Goal: Task Accomplishment & Management: Use online tool/utility

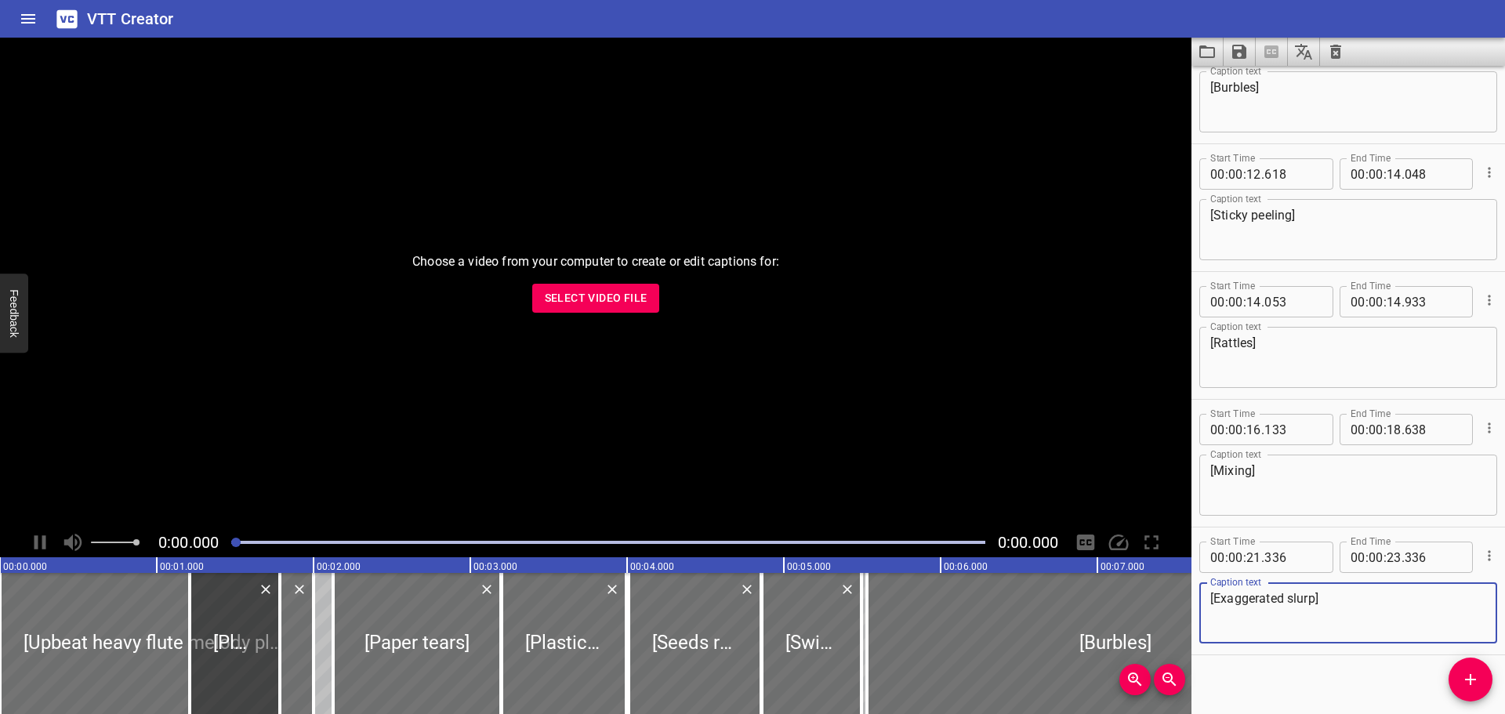
scroll to position [1214, 0]
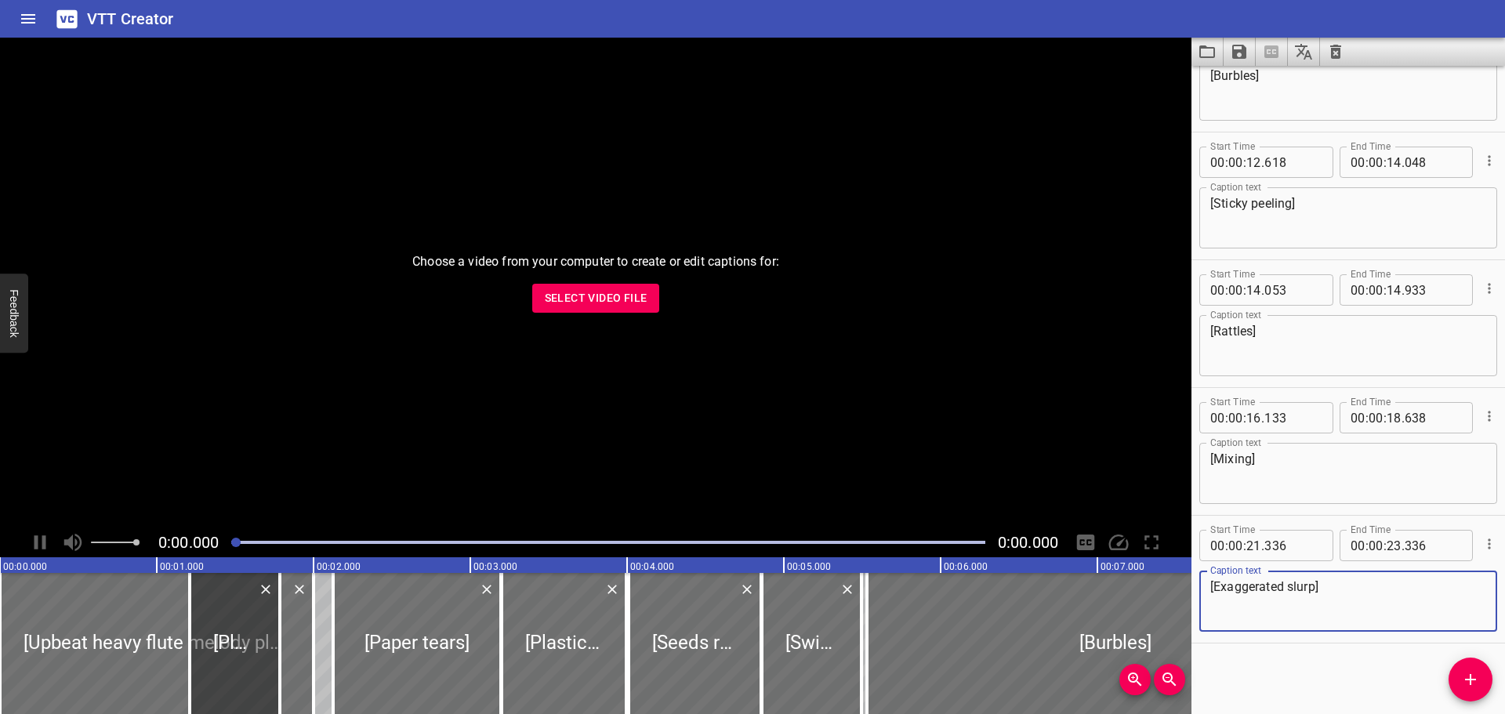
click at [1241, 53] on icon "Save captions to file" at bounding box center [1239, 52] width 14 height 14
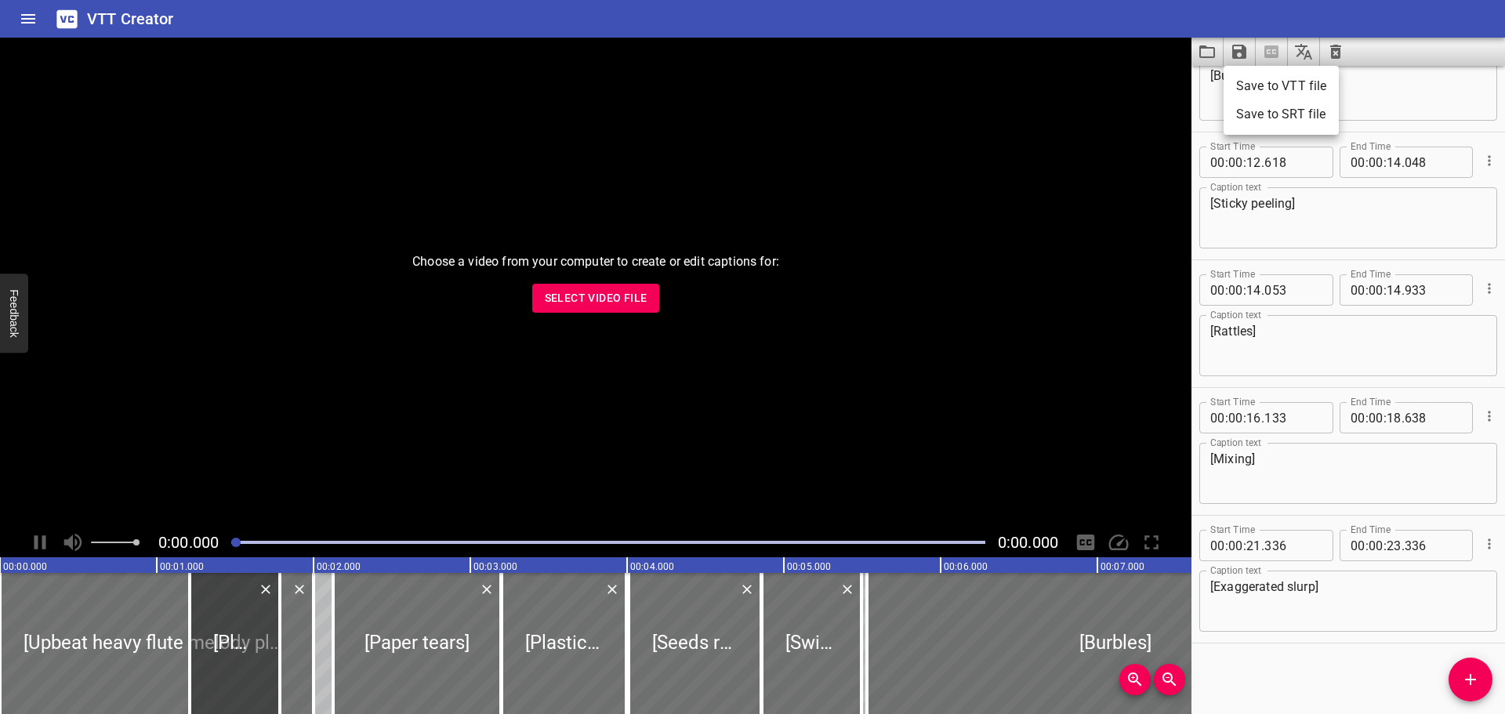
click at [1340, 54] on div at bounding box center [752, 357] width 1505 height 714
click at [1336, 52] on icon "Clear captions" at bounding box center [1335, 51] width 19 height 19
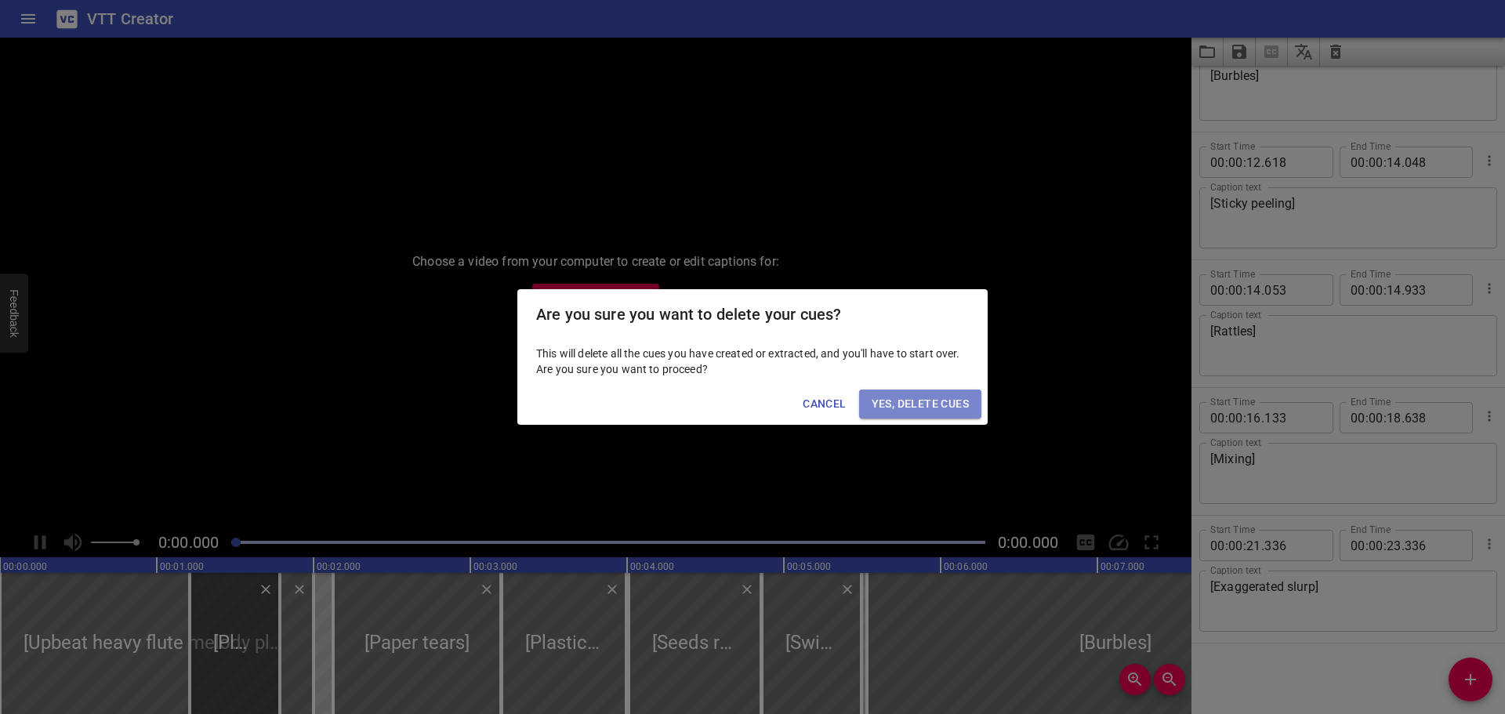
click at [926, 393] on button "Yes, Delete Cues" at bounding box center [920, 404] width 122 height 29
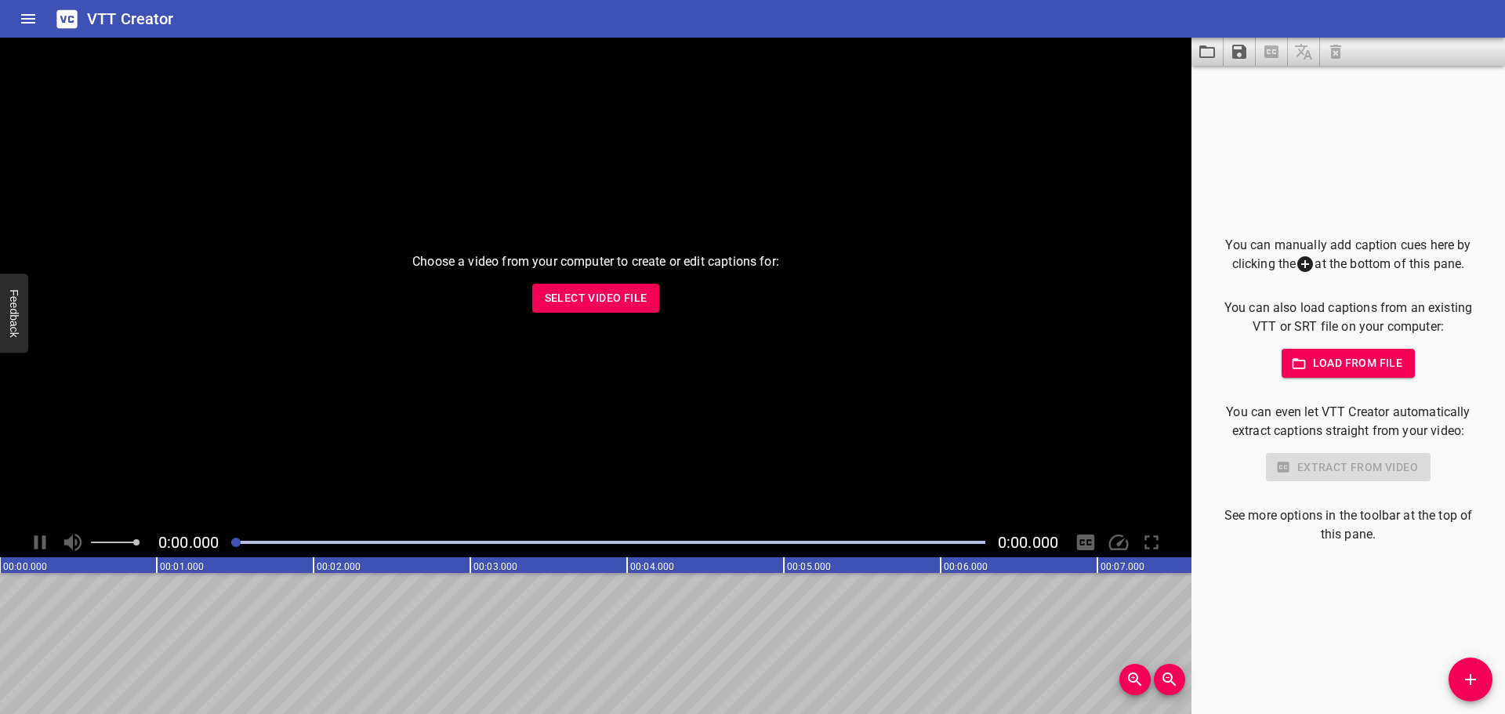
click at [589, 302] on span "Select Video File" at bounding box center [596, 298] width 103 height 20
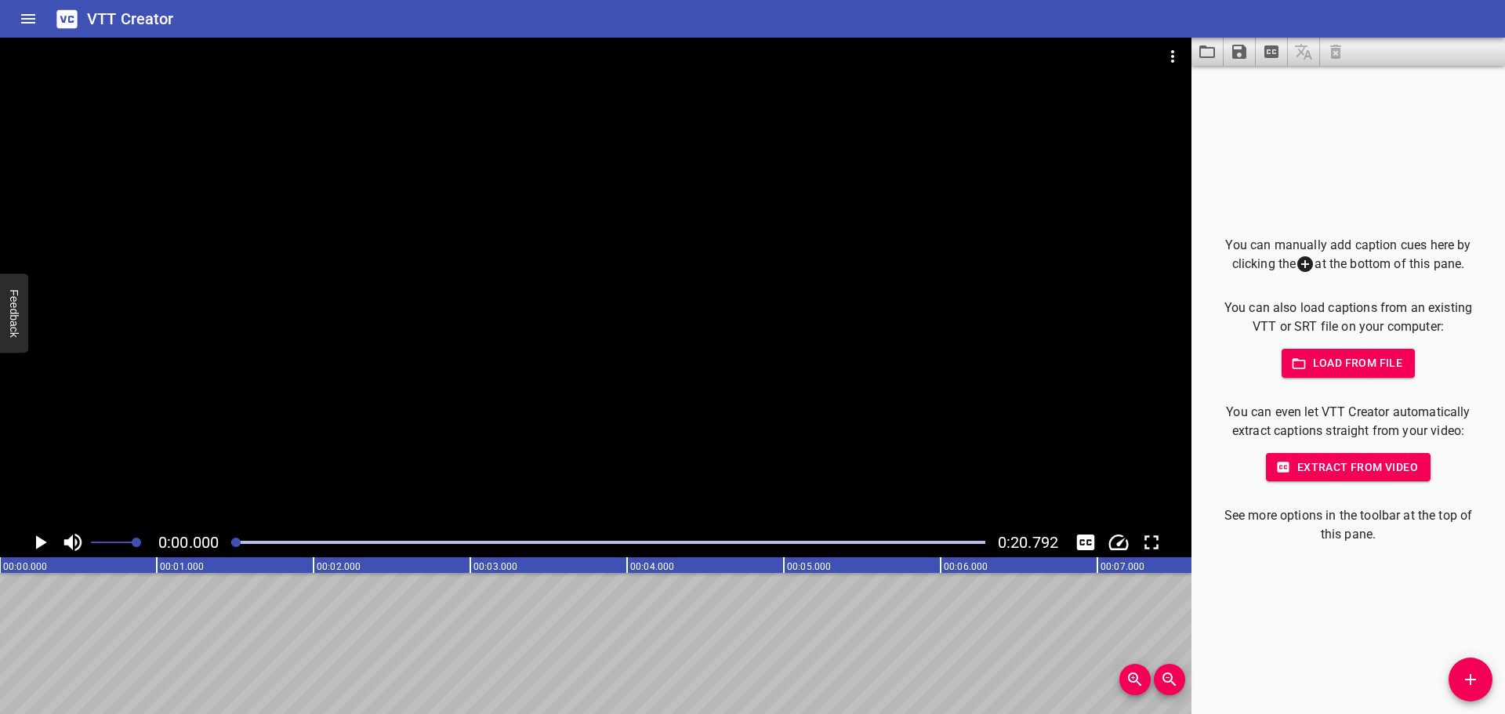
click at [42, 540] on icon "Play/Pause" at bounding box center [41, 542] width 11 height 14
click at [42, 540] on icon "Play/Pause" at bounding box center [40, 542] width 12 height 14
click at [1487, 678] on span "Add Cue" at bounding box center [1470, 679] width 44 height 19
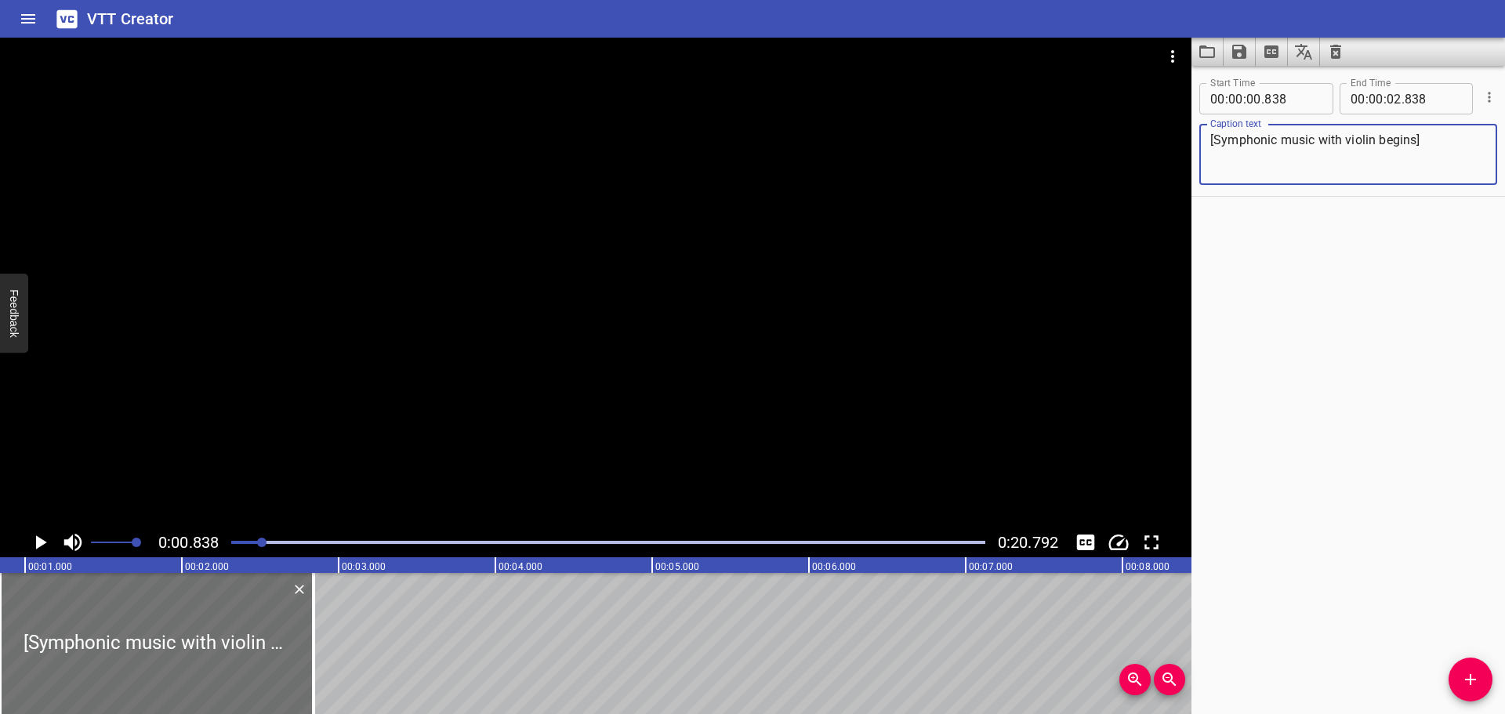
type textarea "[Symphonic music with violin begins]"
click at [1317, 220] on div "Start Time 00 : 00 : 00 . 838 Start Time End Time 00 : 00 : 02 . 838 End Time C…" at bounding box center [1347, 390] width 313 height 648
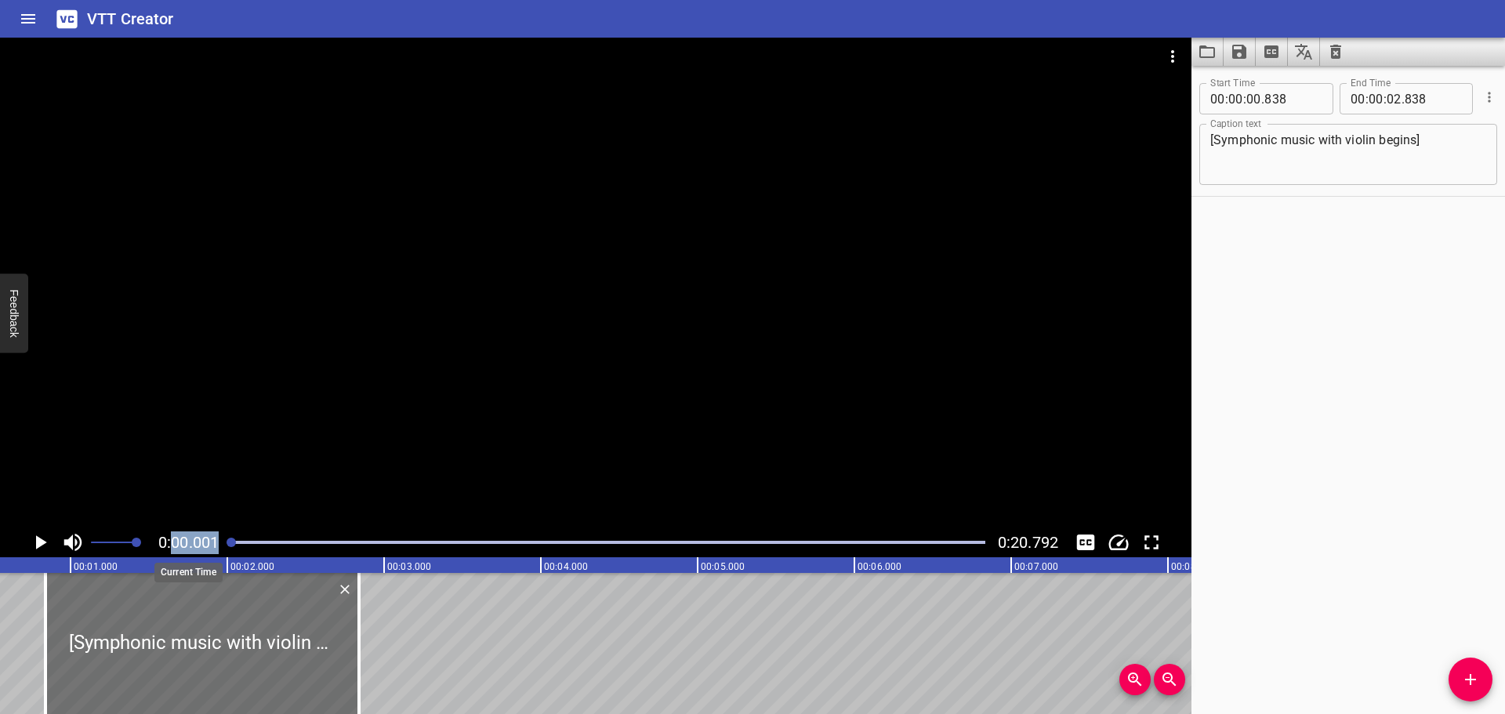
drag, startPoint x: 259, startPoint y: 538, endPoint x: 172, endPoint y: 541, distance: 87.0
click at [172, 541] on div "0:00.001 0:20.792" at bounding box center [595, 542] width 1191 height 30
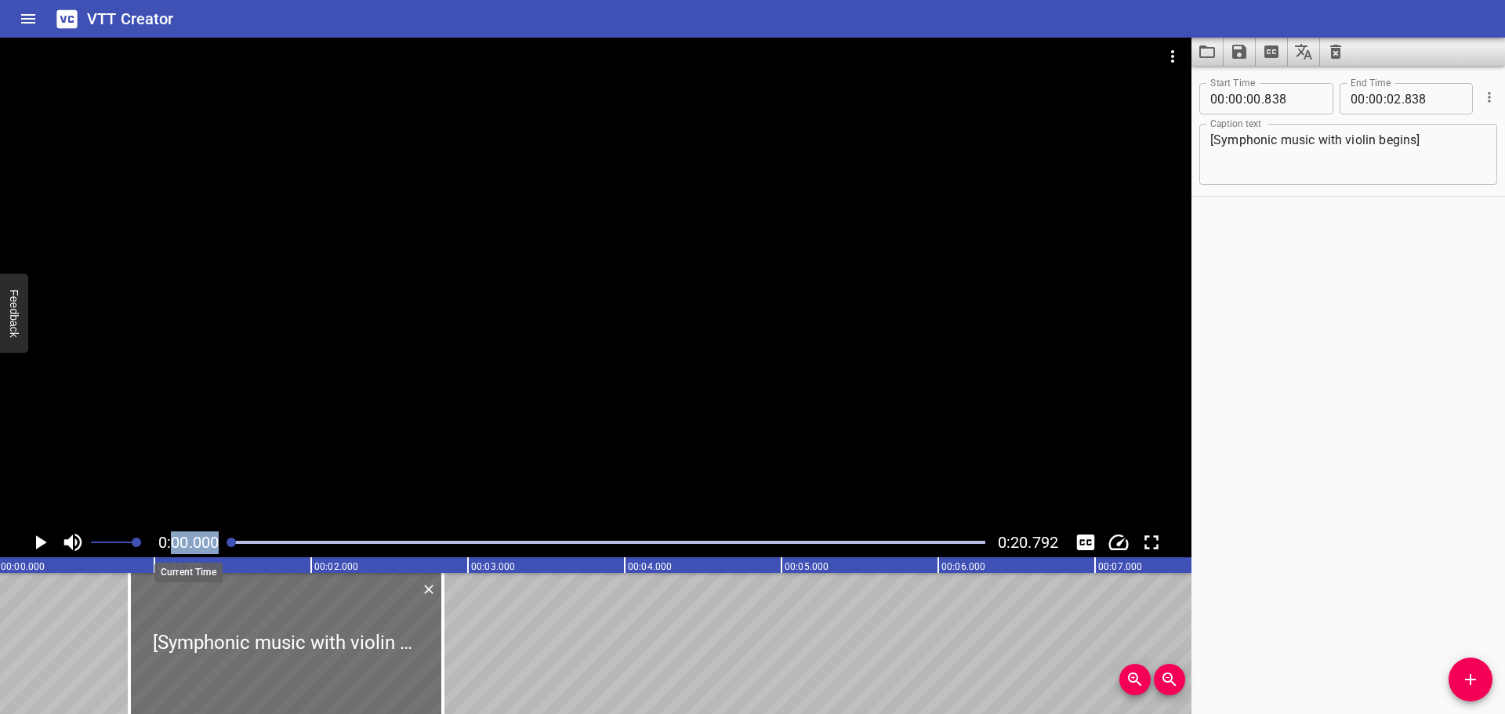
scroll to position [0, 0]
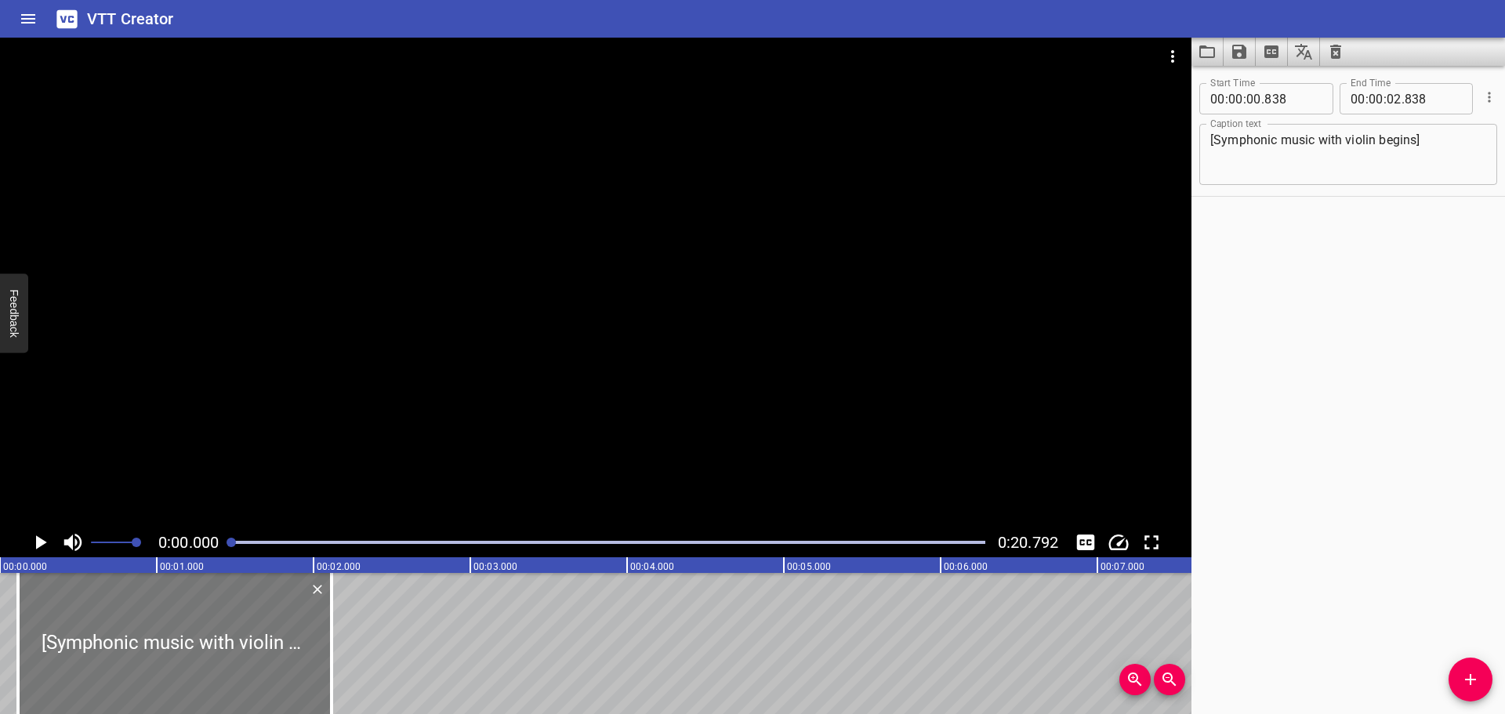
drag, startPoint x: 276, startPoint y: 612, endPoint x: 162, endPoint y: 602, distance: 114.1
click at [162, 602] on div at bounding box center [174, 643] width 313 height 141
type input "113"
click at [1309, 421] on div "Start Time 00 : 00 : 00 . 113 Start Time End Time 00 : 00 : 02 . 113 End Time C…" at bounding box center [1347, 390] width 313 height 648
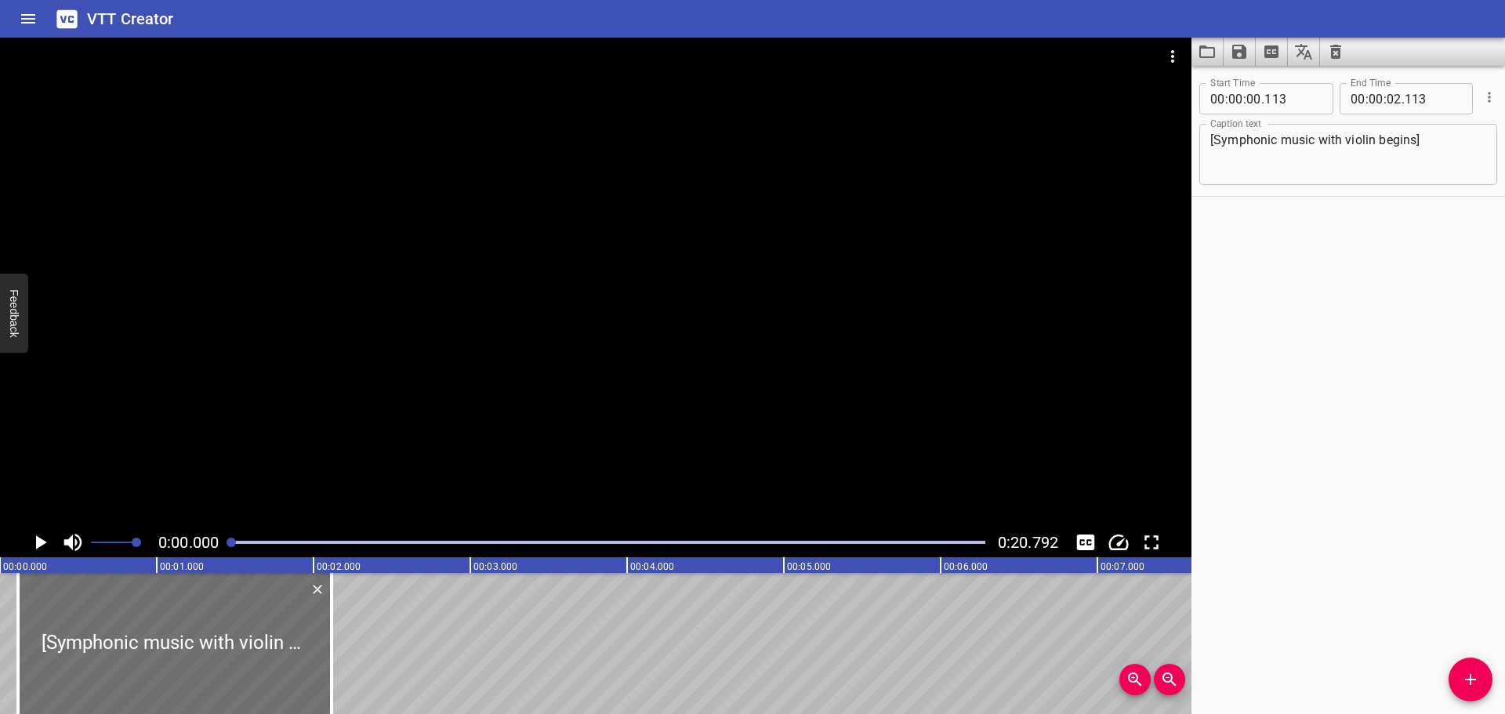
click at [37, 548] on icon "Play/Pause" at bounding box center [41, 542] width 11 height 14
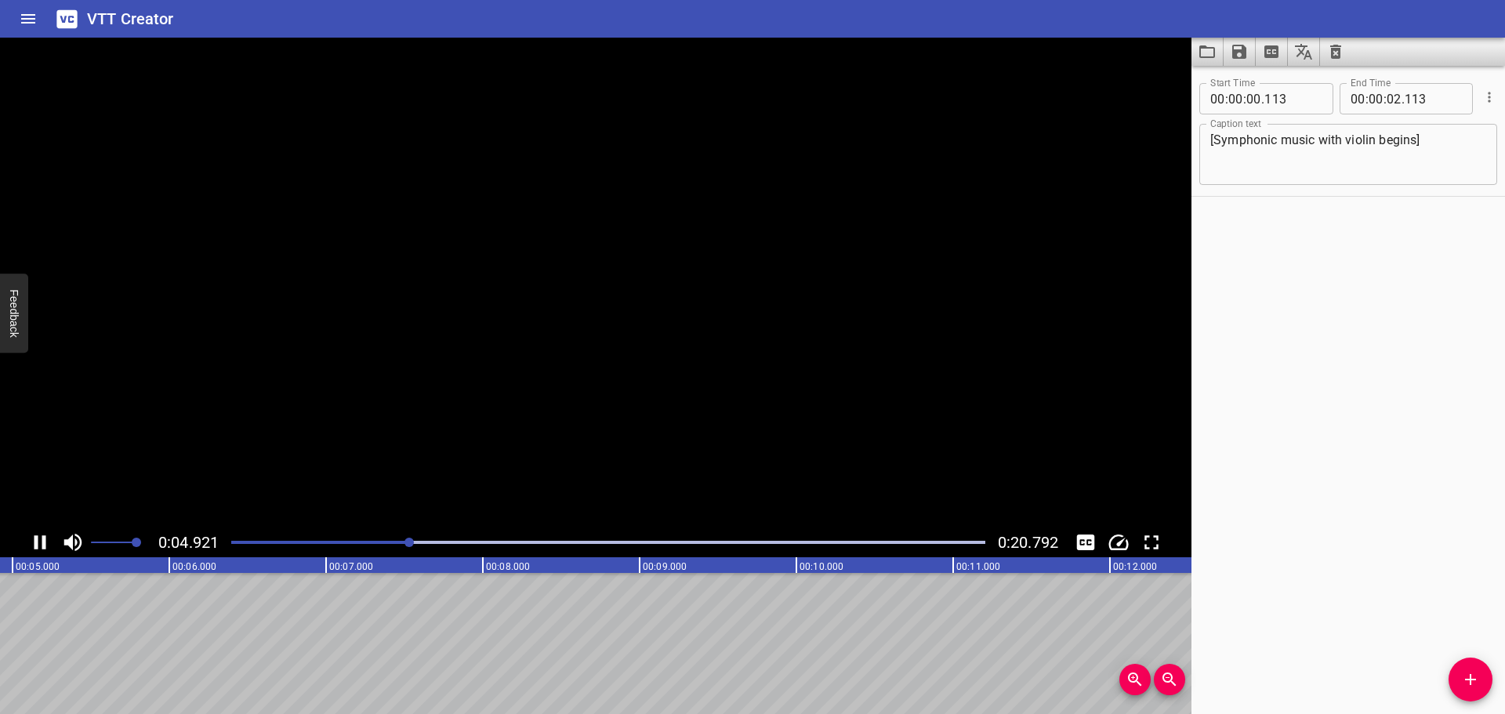
click at [37, 548] on icon "Play/Pause" at bounding box center [40, 542] width 12 height 14
click at [406, 539] on div at bounding box center [608, 542] width 773 height 22
click at [43, 545] on icon "Play/Pause" at bounding box center [41, 542] width 11 height 14
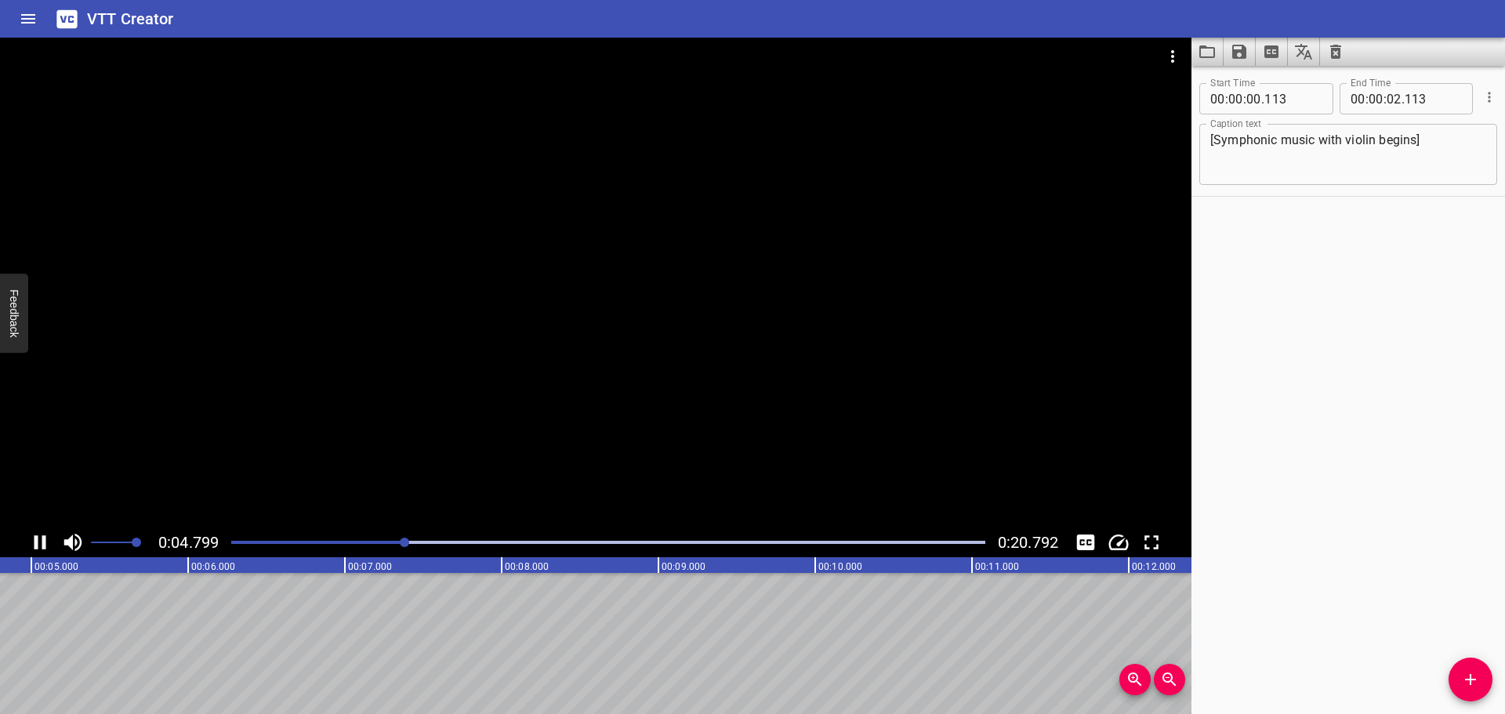
click at [43, 545] on icon "Play/Pause" at bounding box center [40, 542] width 12 height 14
click at [397, 546] on div at bounding box center [608, 542] width 773 height 22
click at [383, 542] on div "Play progress" at bounding box center [20, 542] width 754 height 3
click at [36, 546] on icon "Play/Pause" at bounding box center [41, 542] width 11 height 14
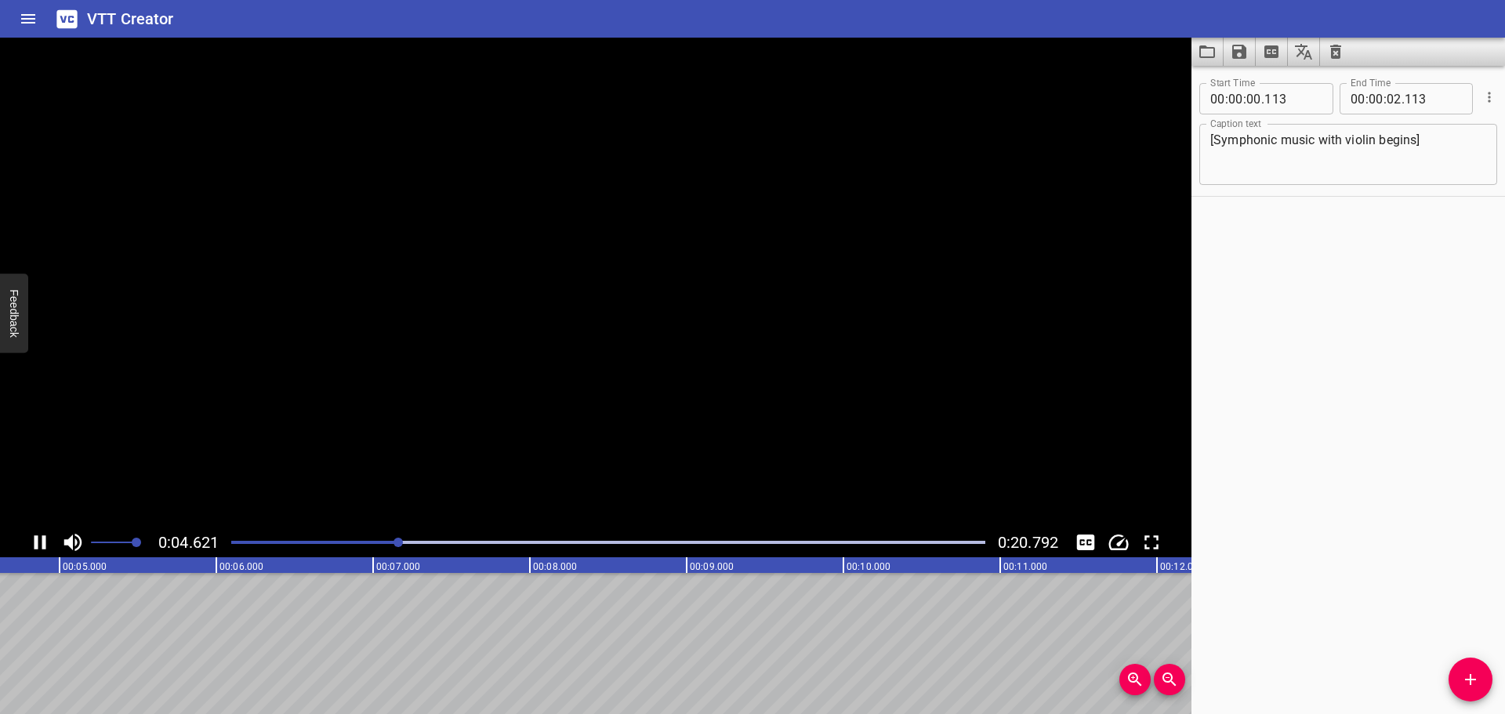
click at [1456, 666] on button "Add Cue" at bounding box center [1470, 680] width 44 height 44
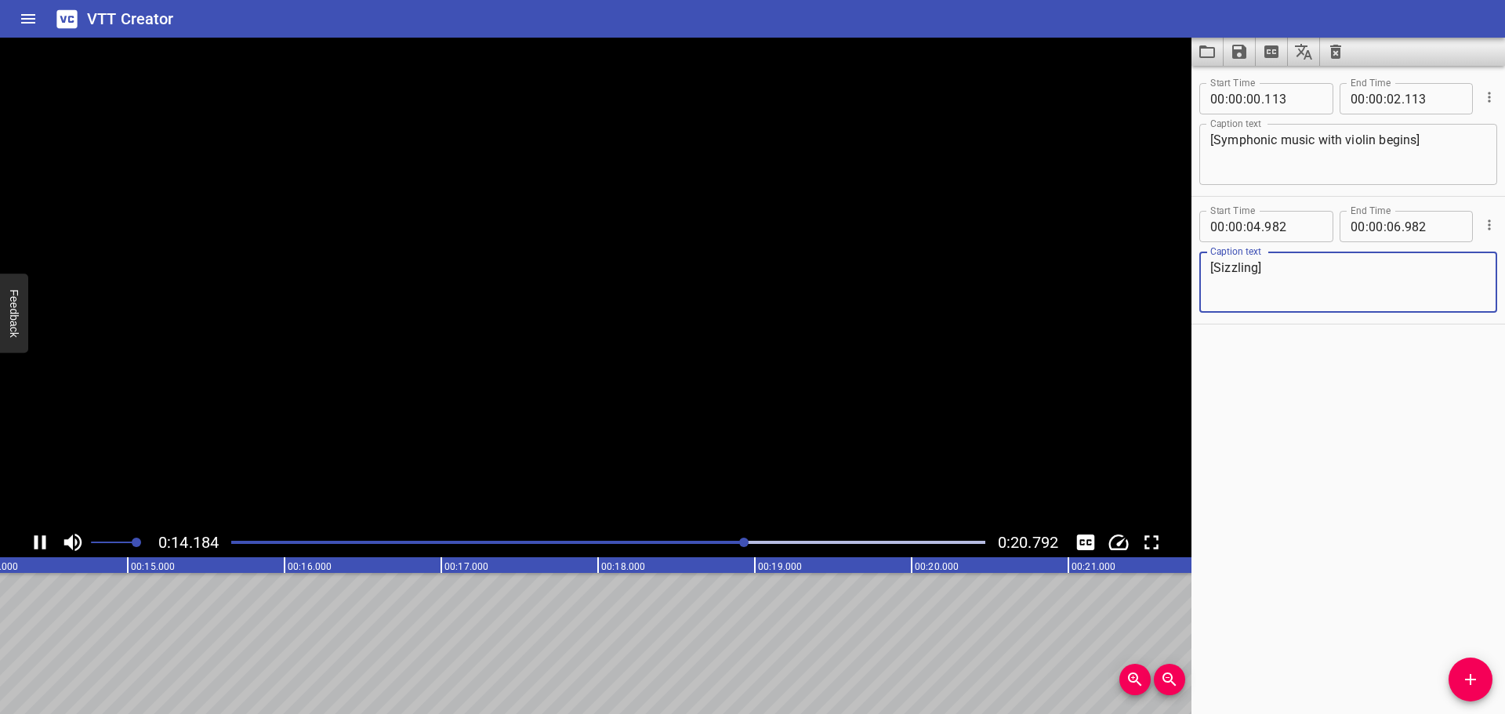
type textarea "[Sizzling]"
click at [1328, 362] on div "Start Time 00 : 00 : 00 . 113 Start Time End Time 00 : 00 : 02 . 113 End Time C…" at bounding box center [1347, 390] width 313 height 648
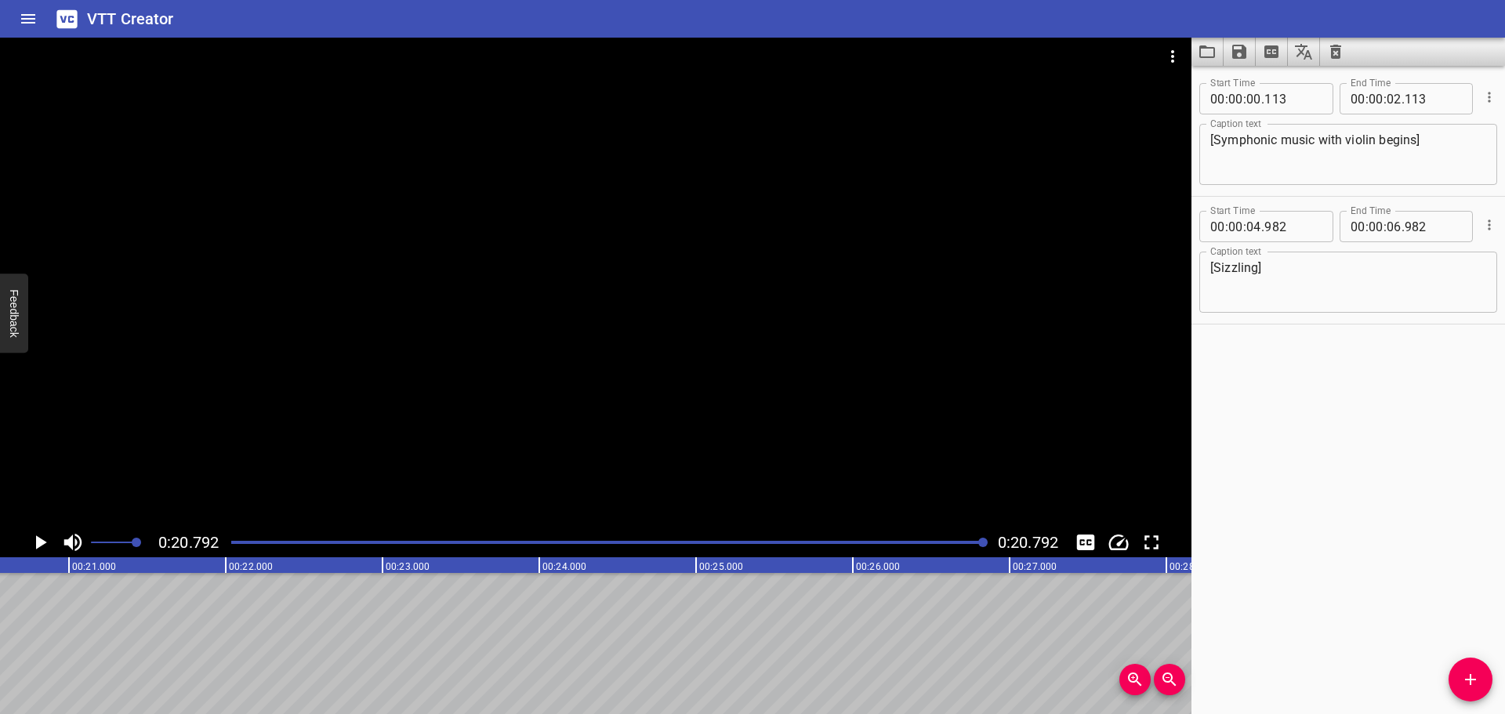
scroll to position [0, 3259]
click at [1388, 229] on input "number" at bounding box center [1393, 226] width 15 height 31
type input "20"
type input "792"
click at [1303, 528] on div "Start Time 00 : 00 : 00 . 113 Start Time End Time 00 : 00 : 02 . 113 End Time C…" at bounding box center [1347, 390] width 313 height 648
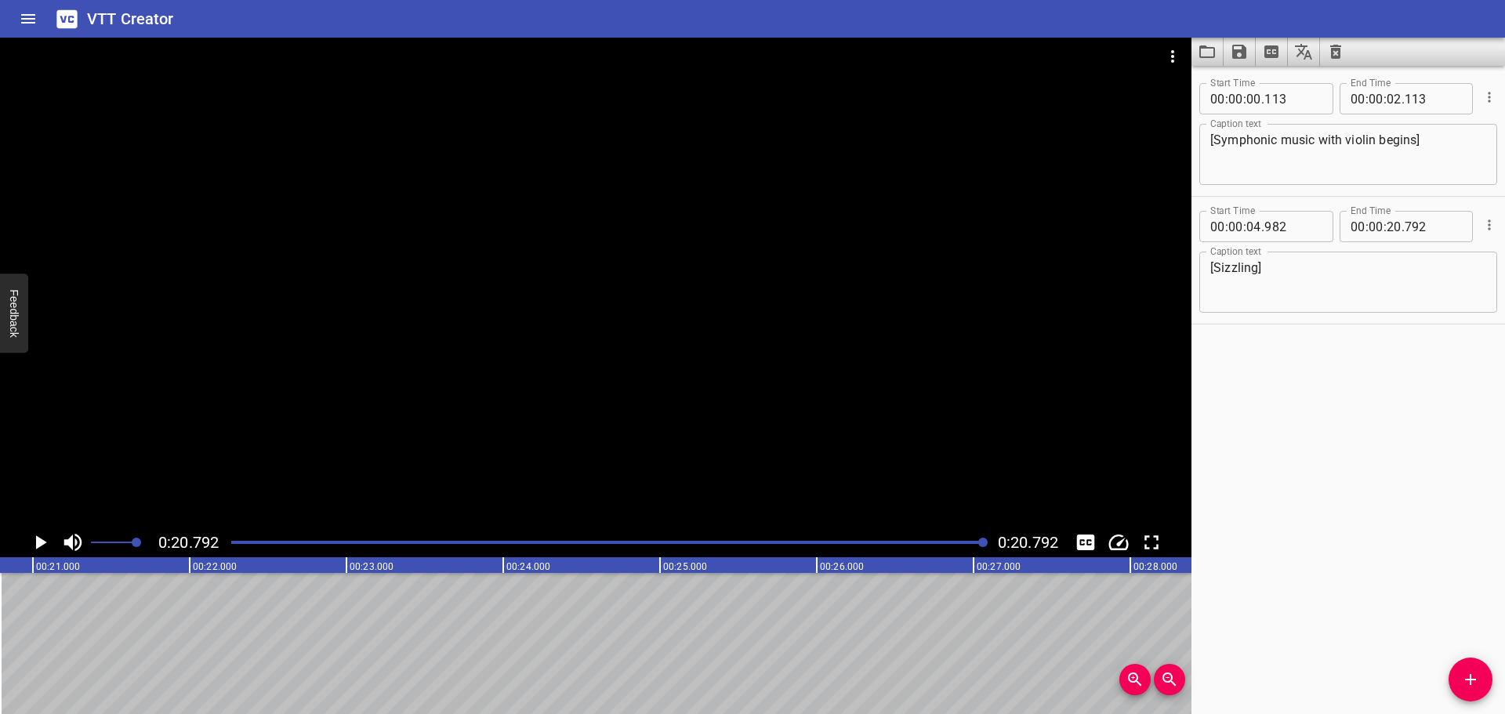
click at [824, 536] on div at bounding box center [608, 542] width 773 height 22
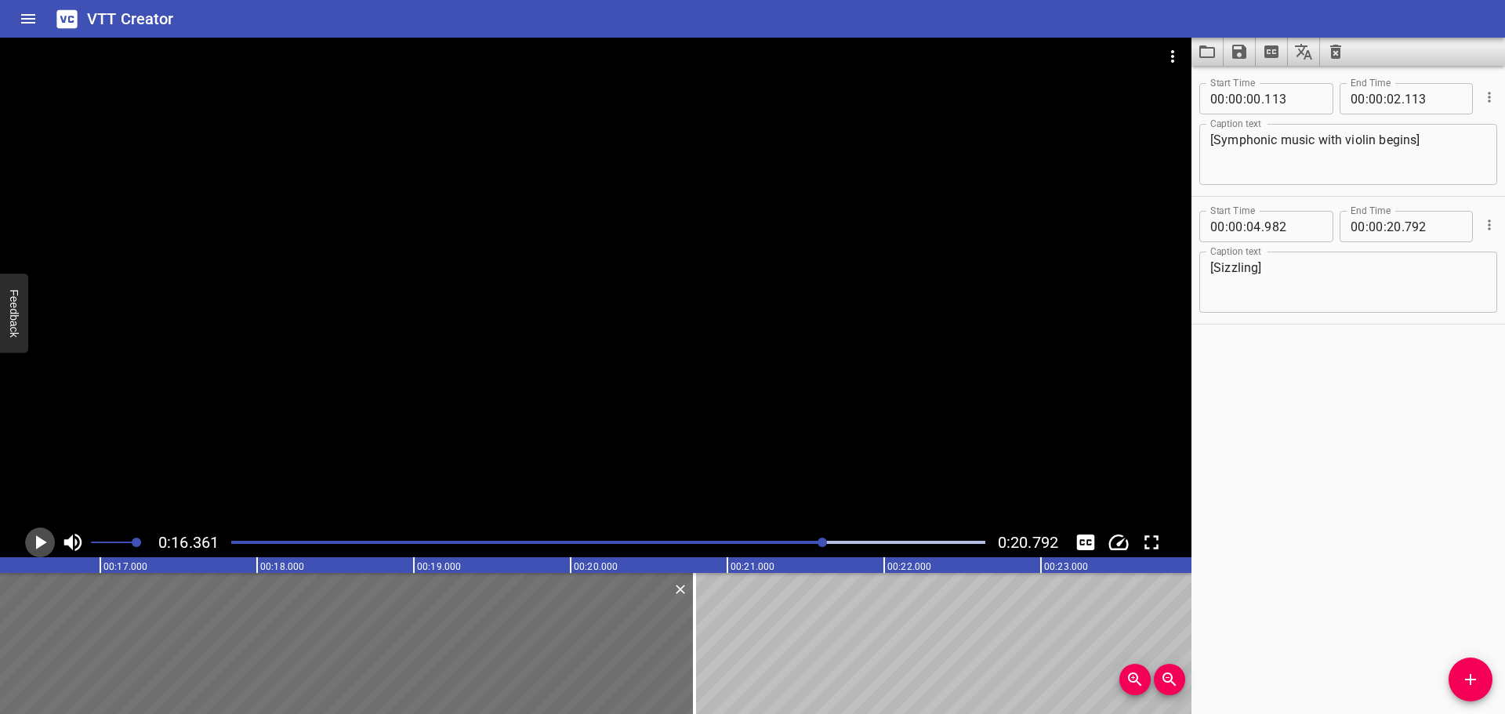
click at [34, 539] on icon "Play/Pause" at bounding box center [40, 543] width 24 height 24
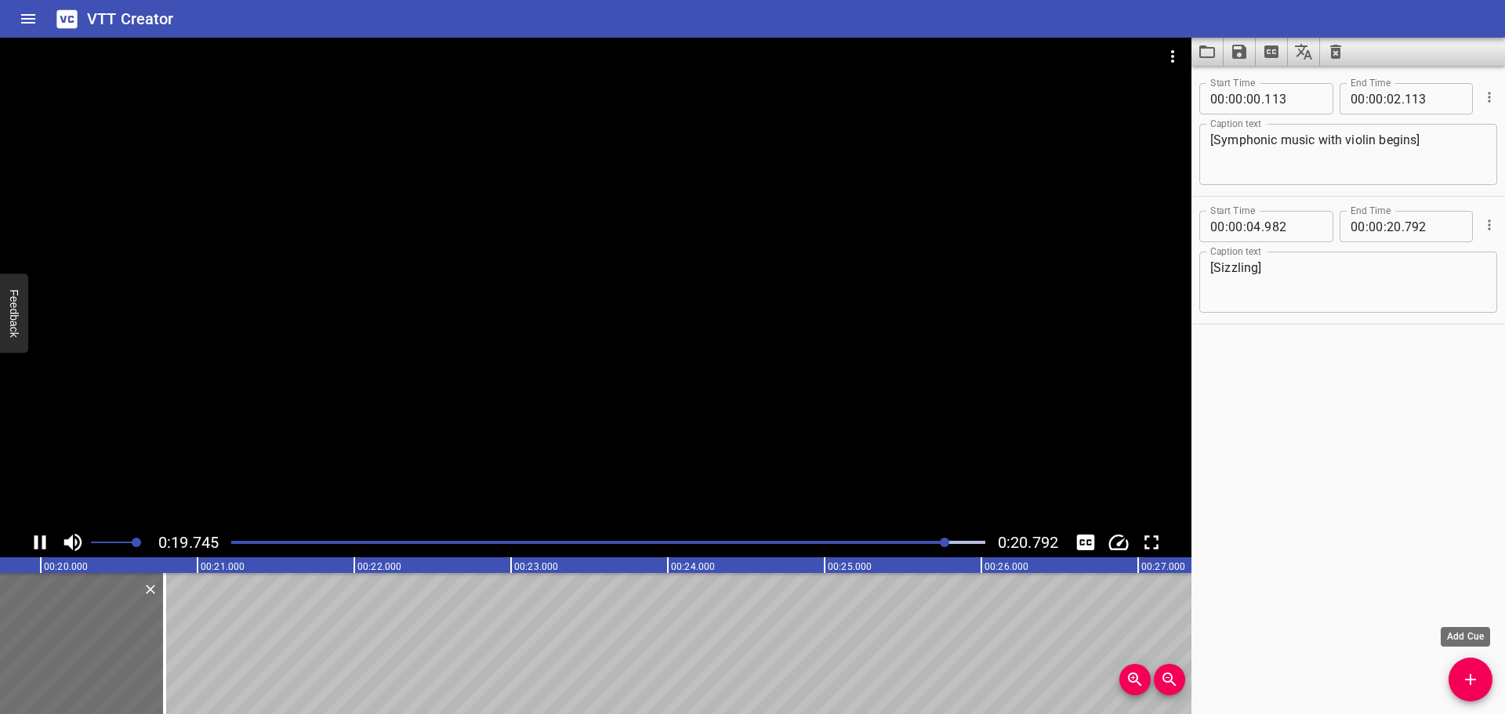
click at [1466, 681] on icon "Add Cue" at bounding box center [1470, 679] width 19 height 19
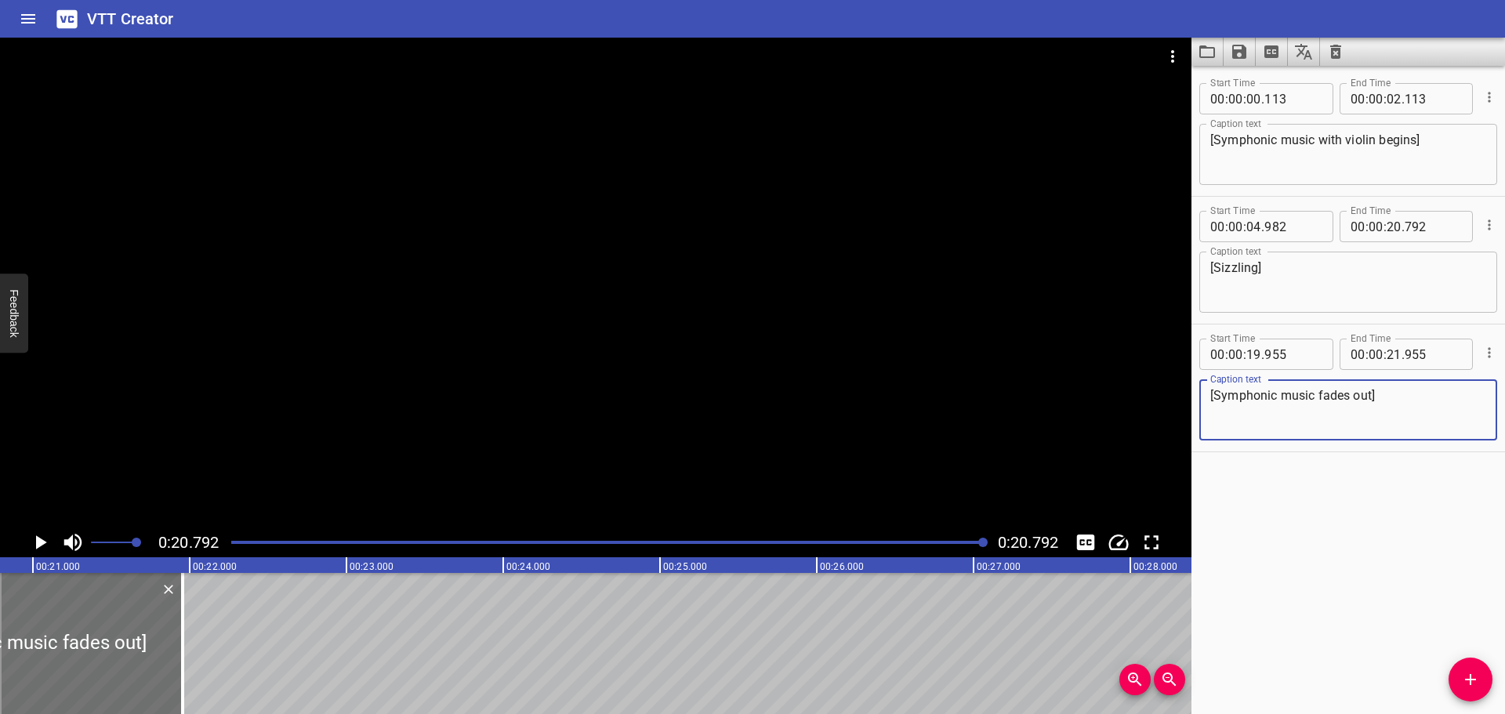
type textarea "[Symphonic music fades out]"
click at [1364, 477] on div "Start Time 00 : 00 : 00 . 113 Start Time End Time 00 : 00 : 02 . 113 End Time C…" at bounding box center [1347, 390] width 313 height 648
click at [230, 542] on div at bounding box center [608, 542] width 773 height 22
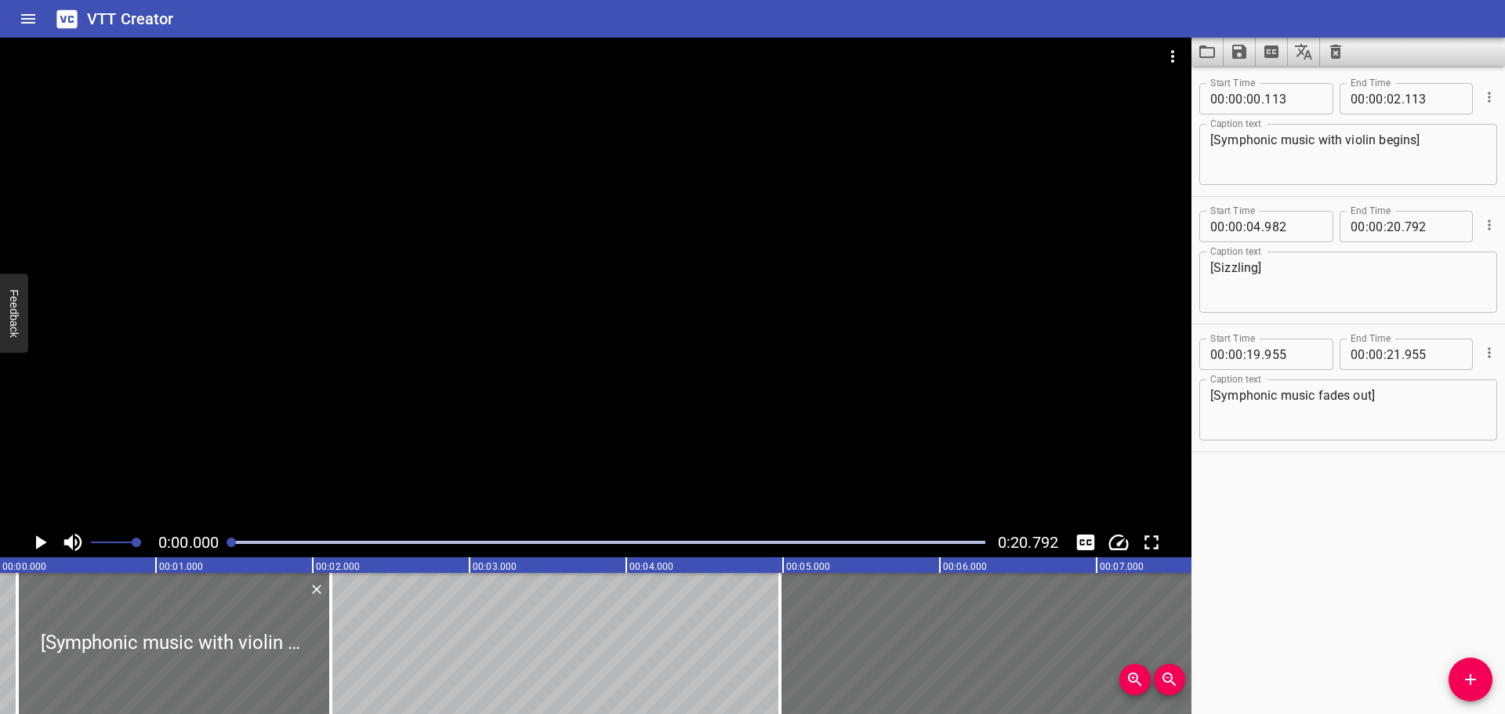
scroll to position [0, 0]
click at [34, 541] on icon "Play/Pause" at bounding box center [40, 543] width 24 height 24
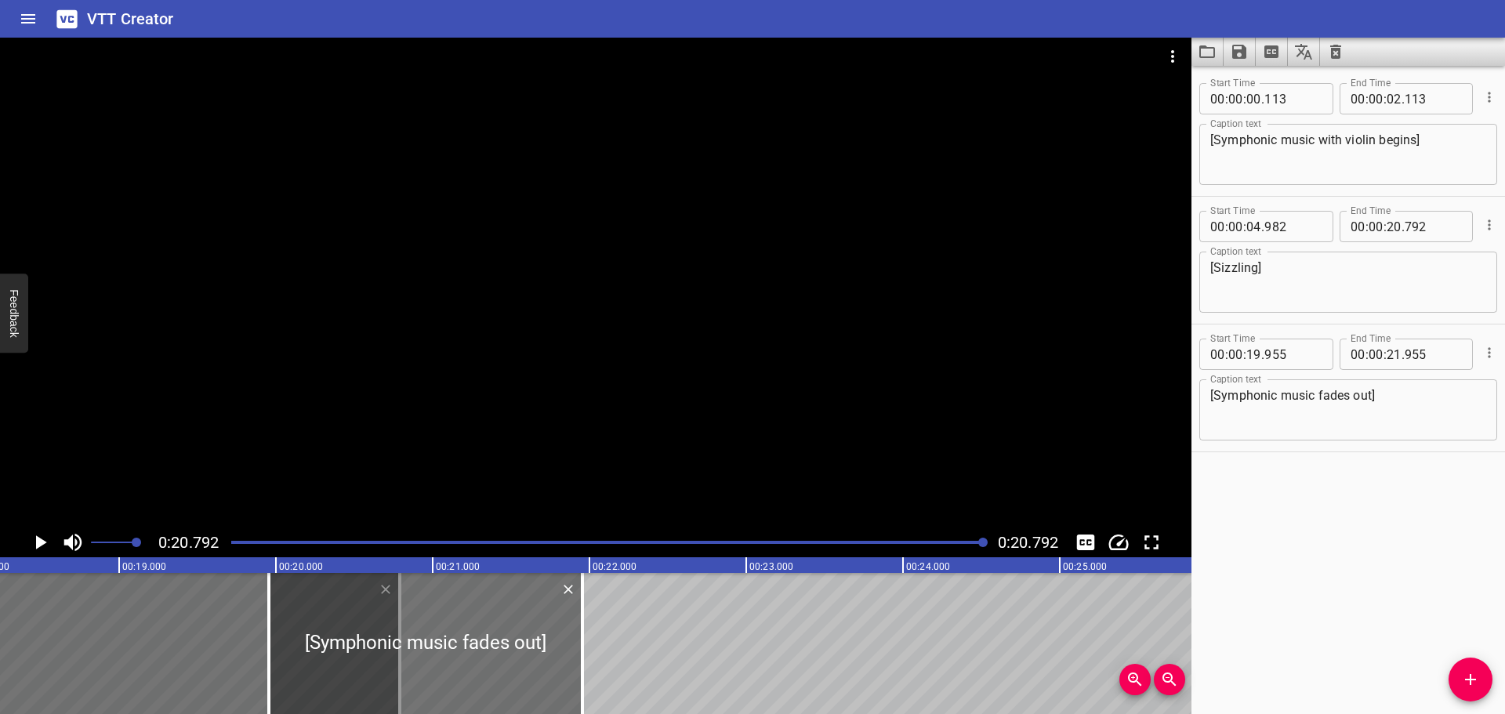
scroll to position [0, 2802]
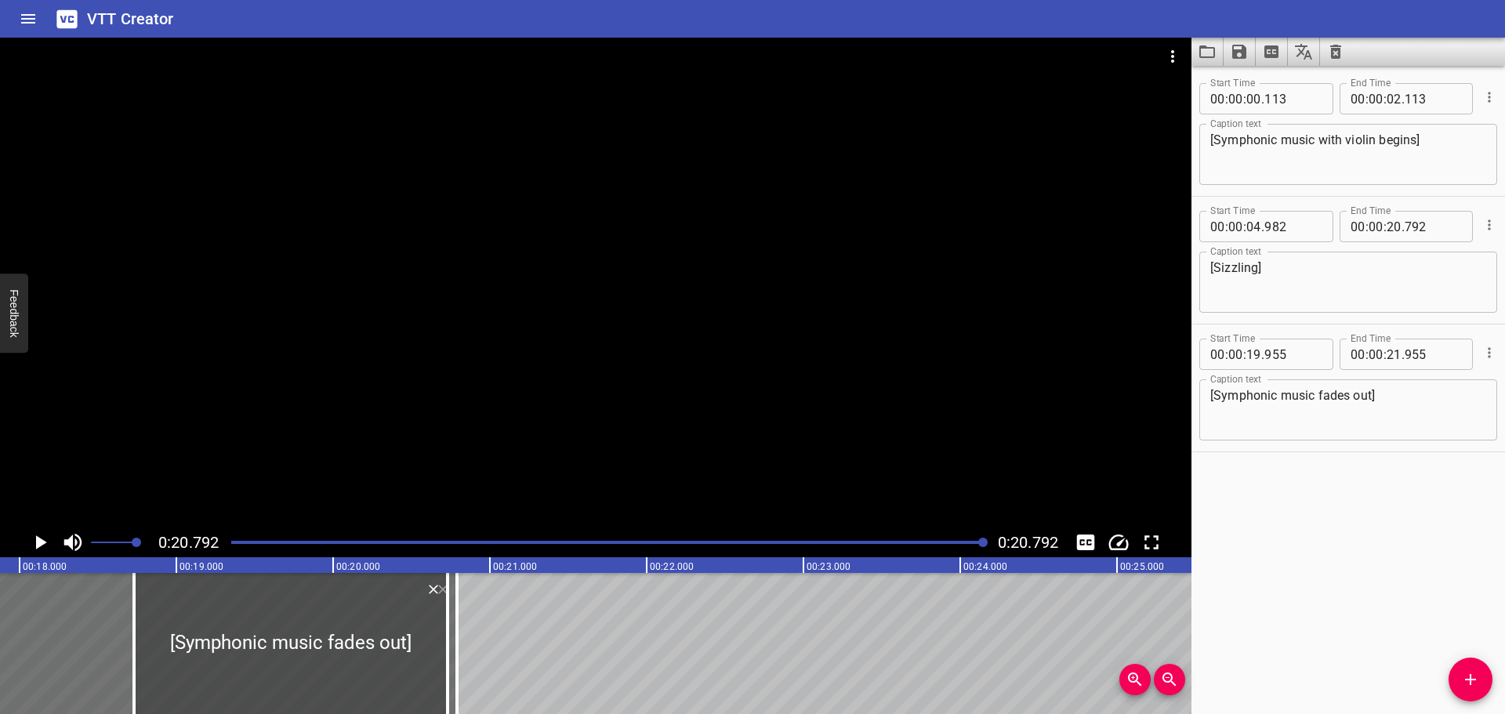
drag, startPoint x: 566, startPoint y: 652, endPoint x: 374, endPoint y: 653, distance: 192.0
click at [374, 653] on div at bounding box center [290, 643] width 313 height 141
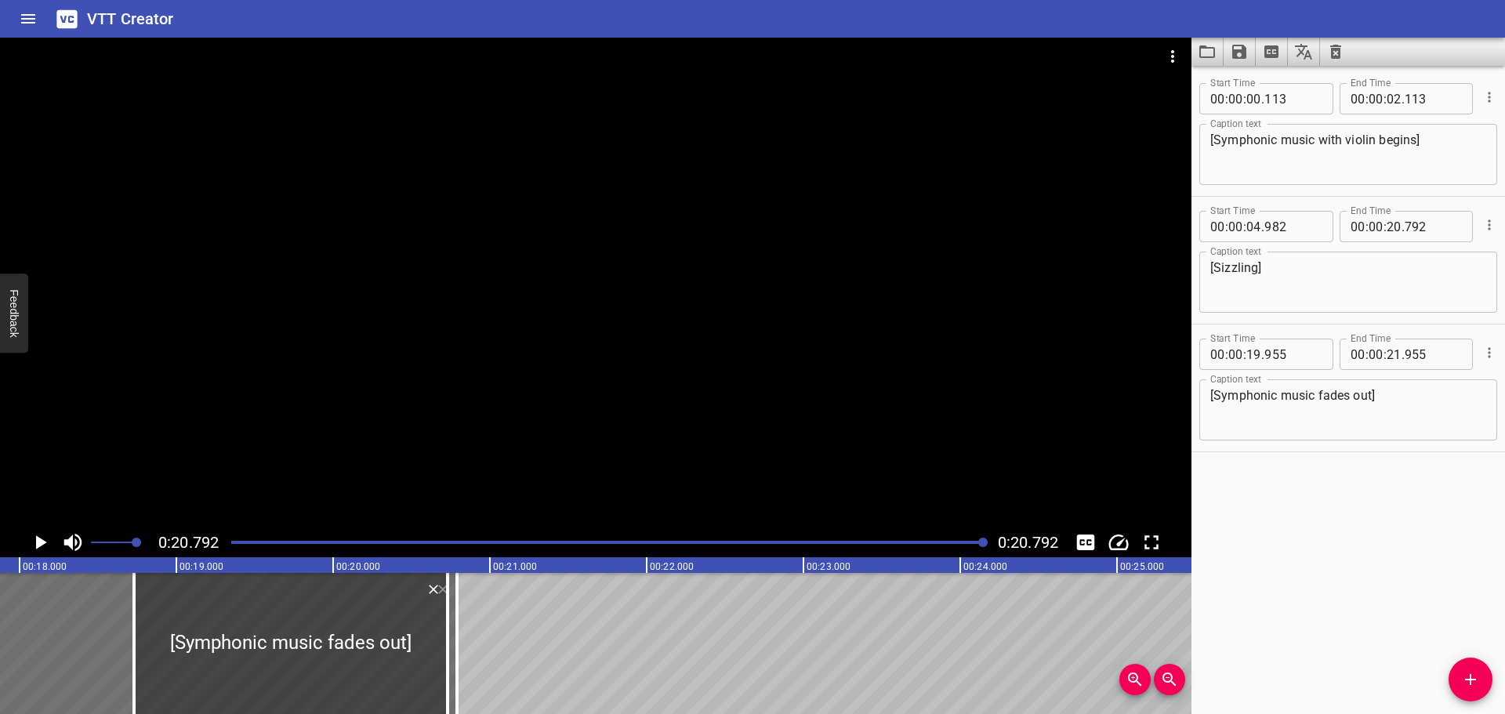
type input "18"
type input "730"
type input "20"
type input "730"
click at [761, 537] on div at bounding box center [608, 542] width 773 height 22
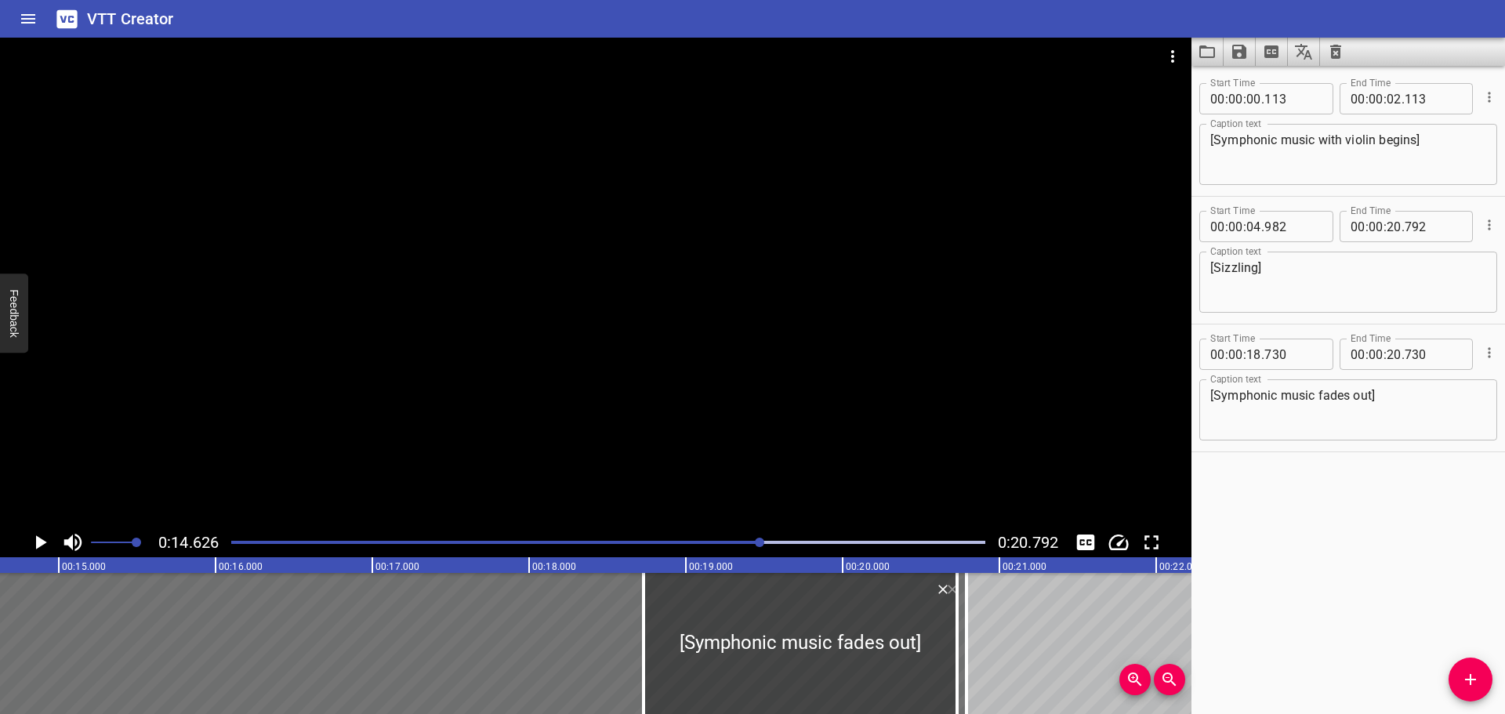
click at [38, 546] on icon "Play/Pause" at bounding box center [41, 542] width 11 height 14
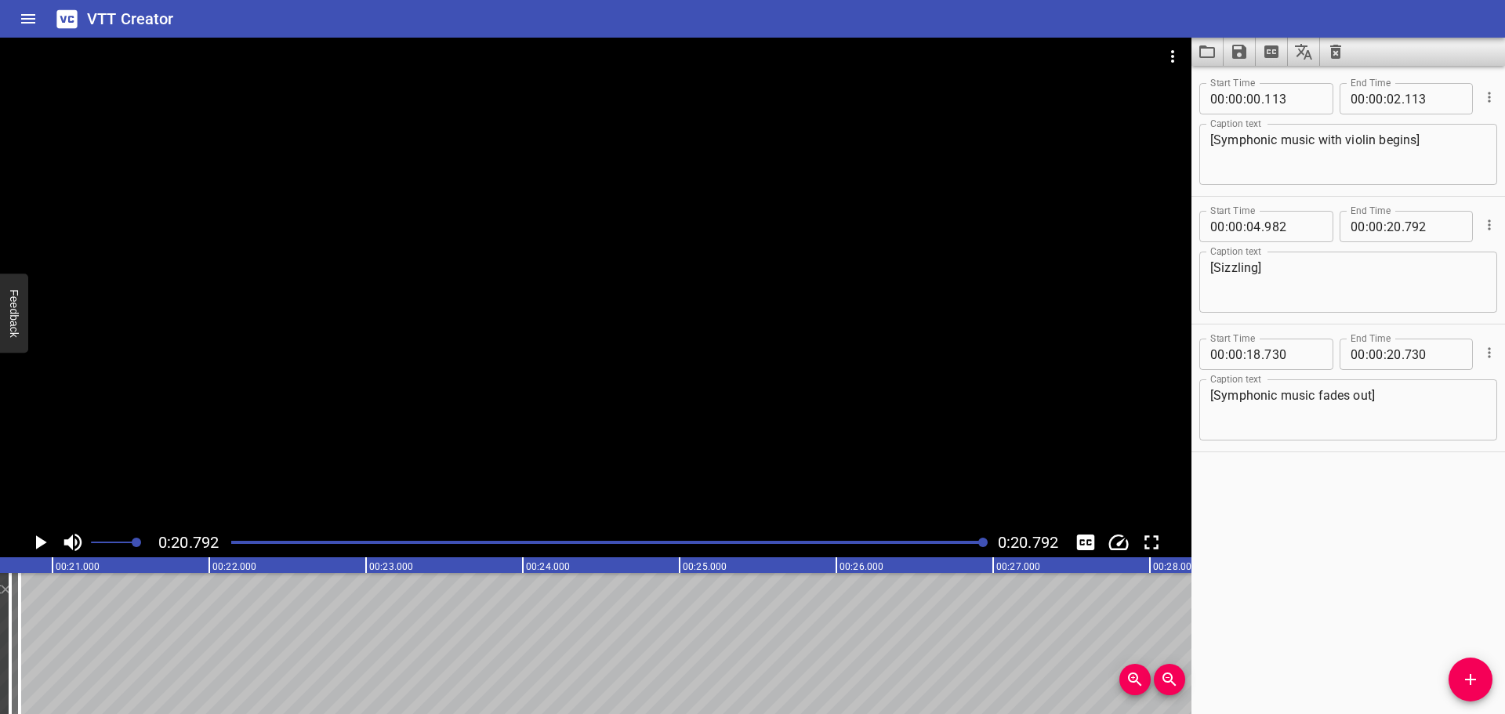
scroll to position [0, 3259]
click at [1241, 56] on icon "Save captions to file" at bounding box center [1239, 52] width 14 height 14
click at [1271, 86] on li "Save to VTT file" at bounding box center [1280, 86] width 115 height 28
click at [1339, 53] on icon "Clear captions" at bounding box center [1335, 52] width 11 height 14
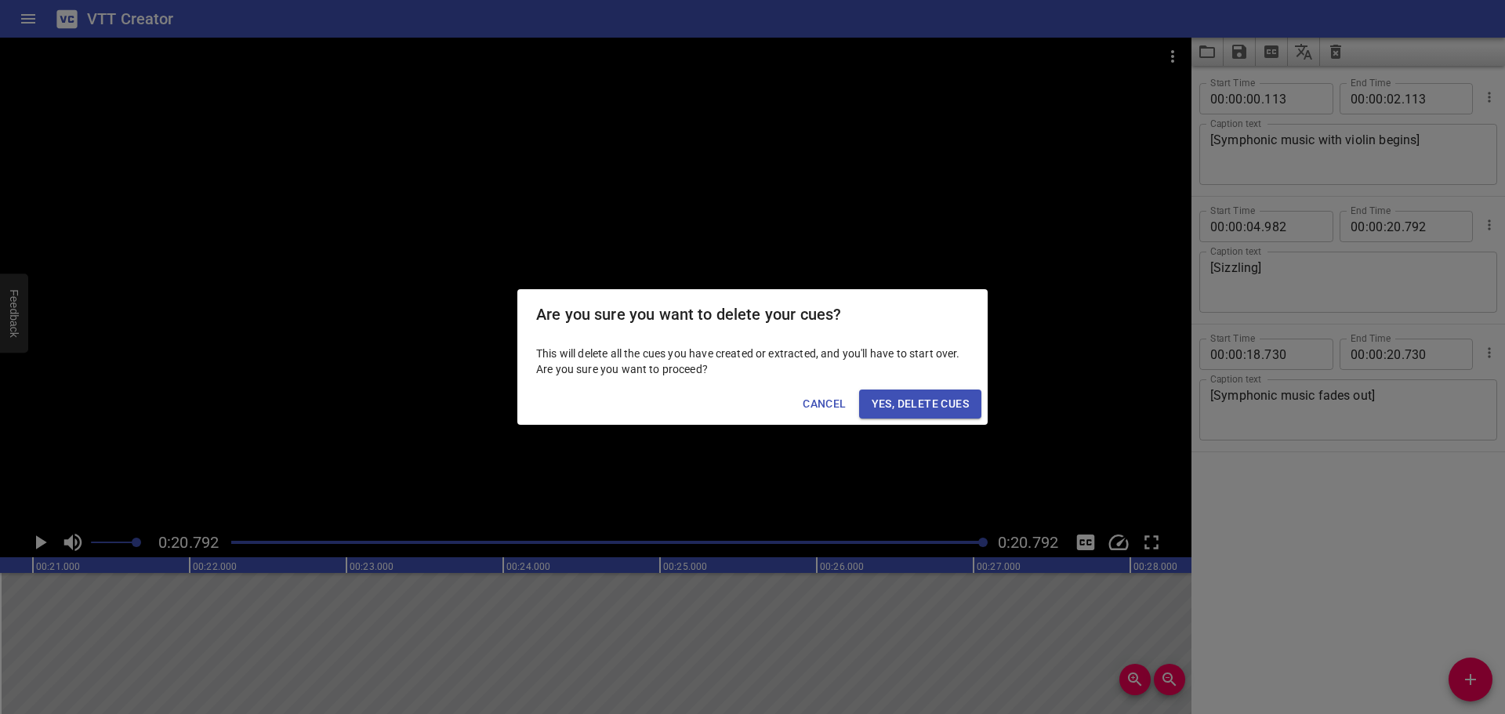
click at [936, 394] on span "Yes, Delete Cues" at bounding box center [919, 404] width 97 height 20
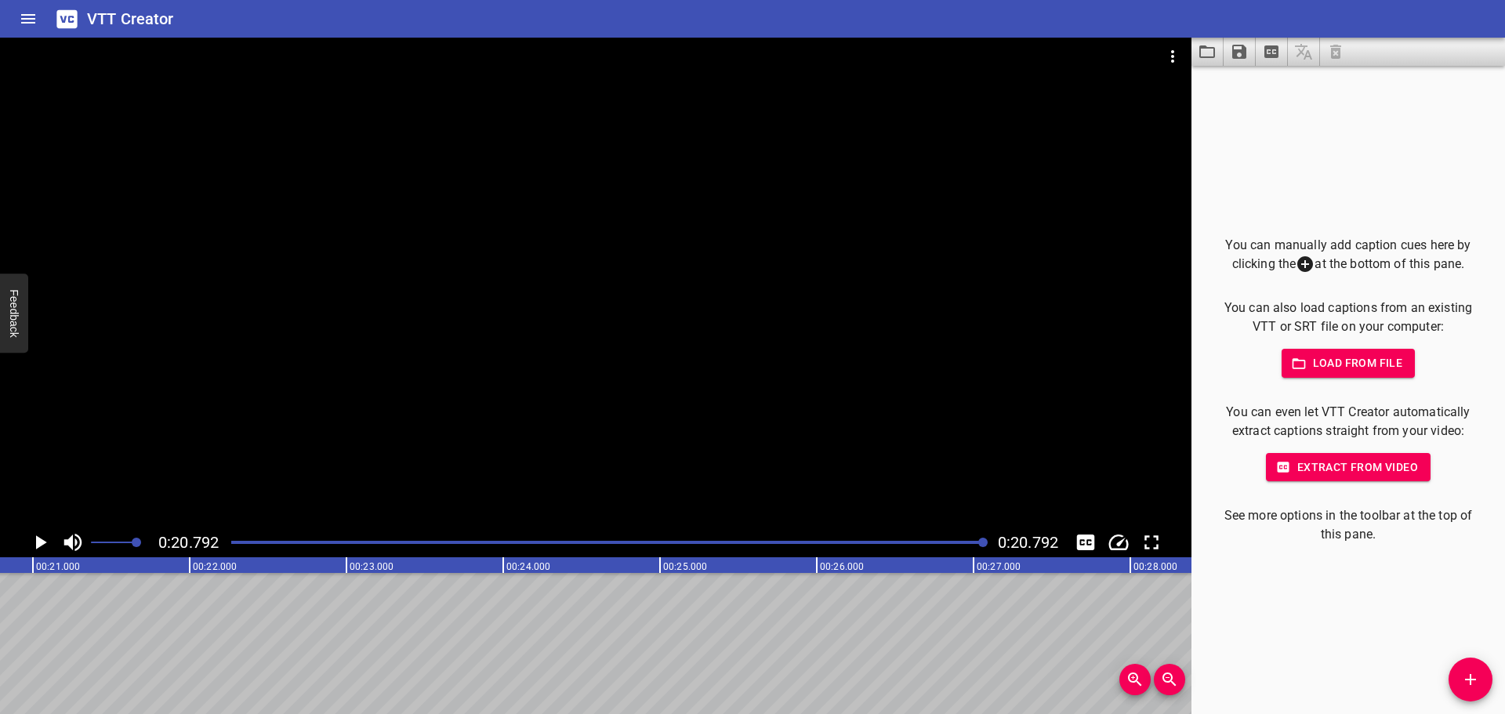
click at [482, 295] on div at bounding box center [595, 283] width 1191 height 490
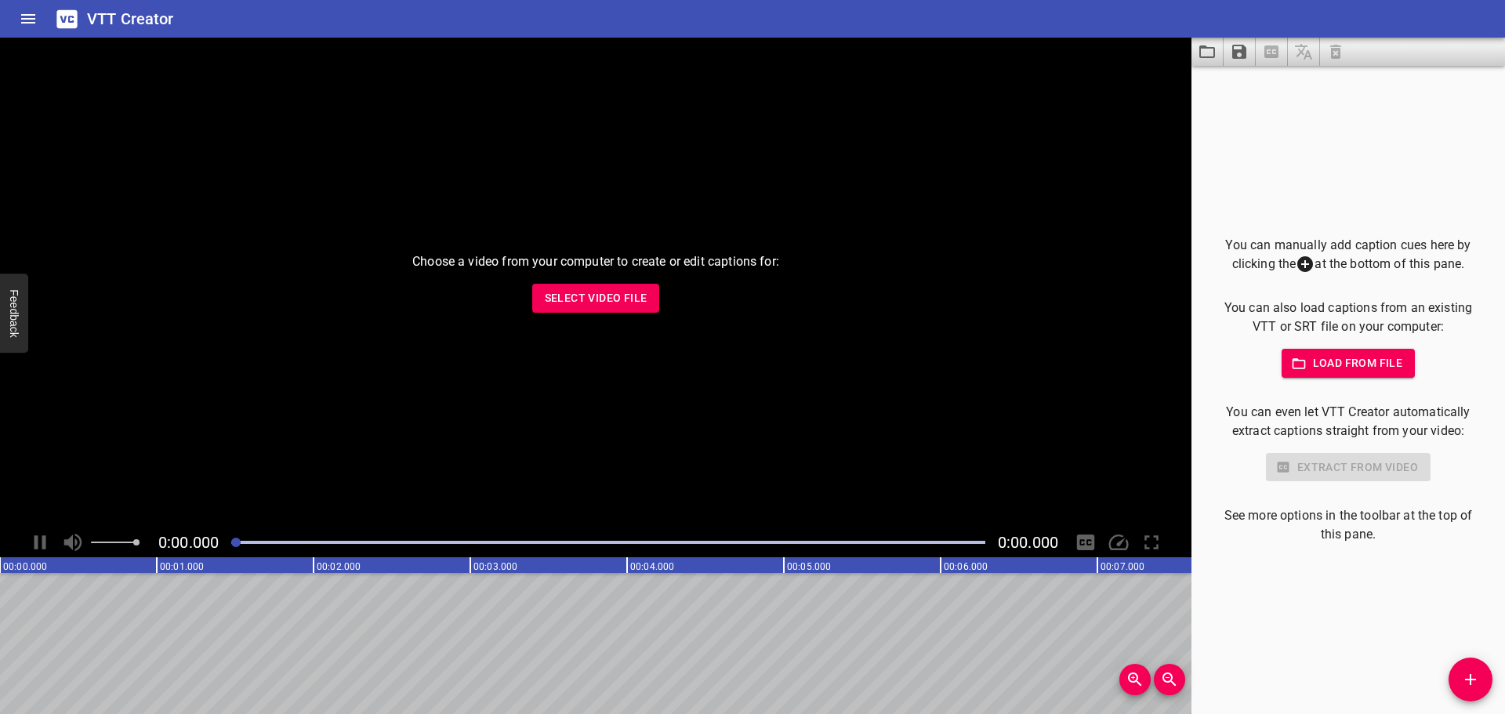
click at [607, 295] on span "Select Video File" at bounding box center [596, 298] width 103 height 20
